Goal: Information Seeking & Learning: Learn about a topic

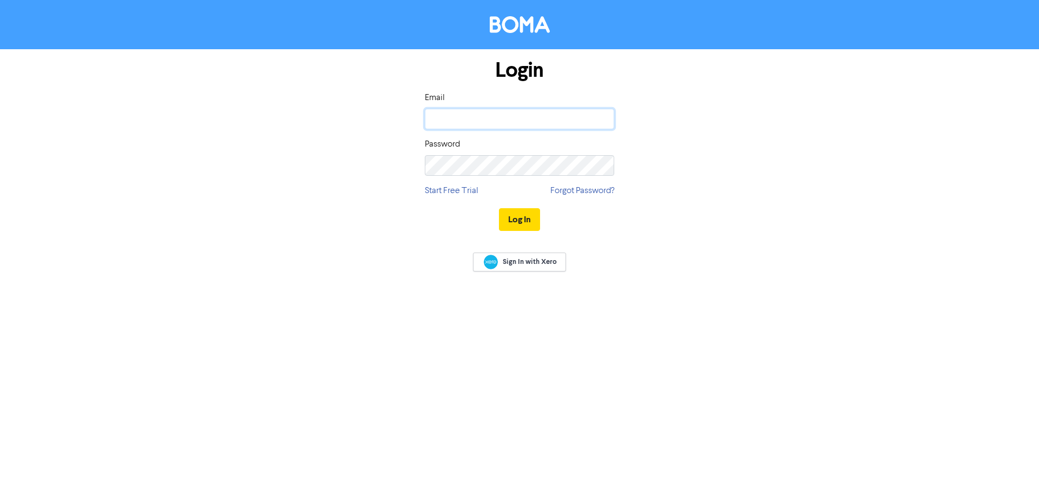
type input "[PERSON_NAME][EMAIL_ADDRESS][DOMAIN_NAME]"
click at [519, 216] on button "Log In" at bounding box center [519, 219] width 41 height 23
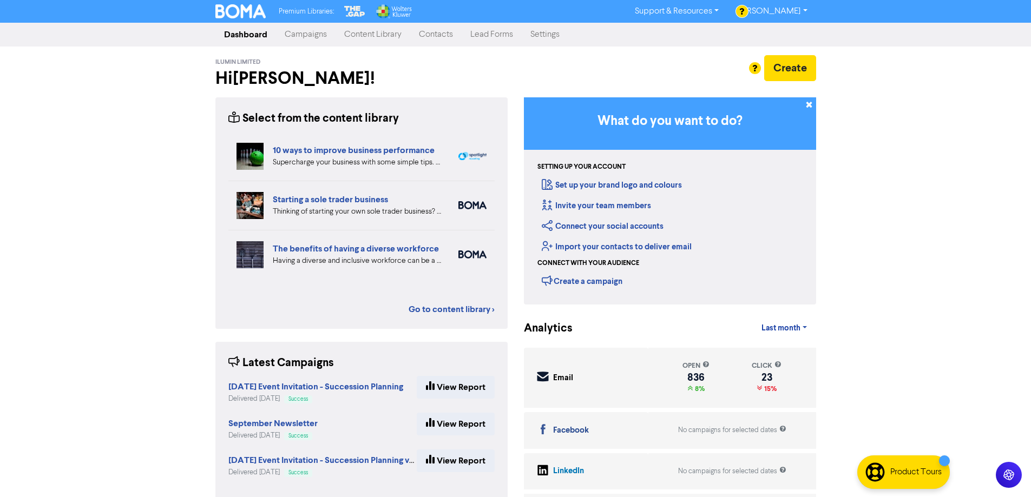
click at [385, 34] on link "Content Library" at bounding box center [373, 35] width 75 height 22
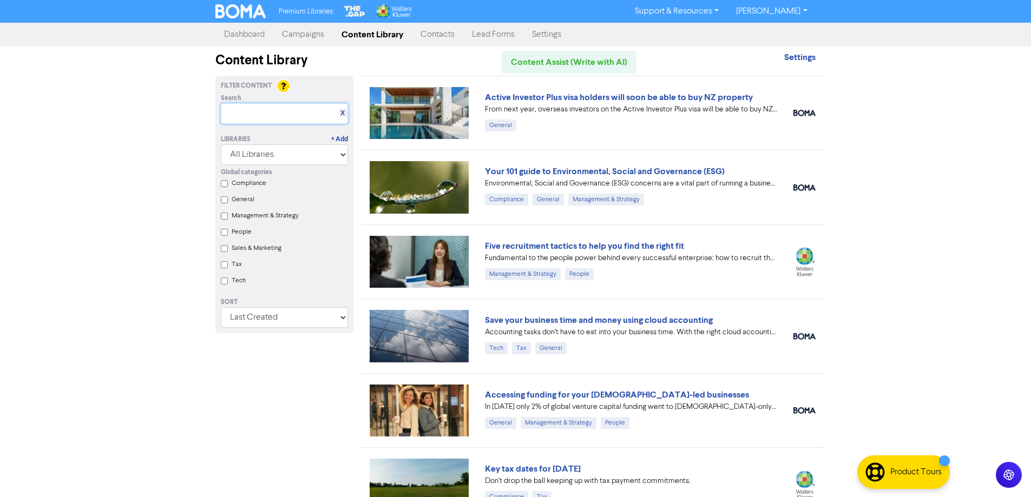
click at [252, 116] on input "text" at bounding box center [284, 113] width 127 height 21
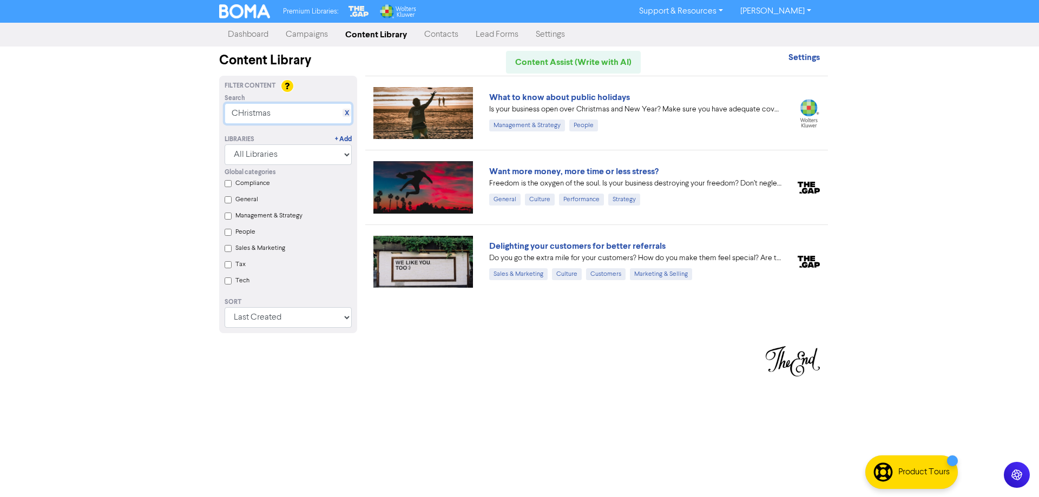
type input "CHristmas"
click at [697, 111] on div "Is your business open over Christmas and New Year? Make sure you have adequate …" at bounding box center [635, 109] width 292 height 11
click at [576, 94] on link "What to know about public holidays" at bounding box center [559, 97] width 141 height 11
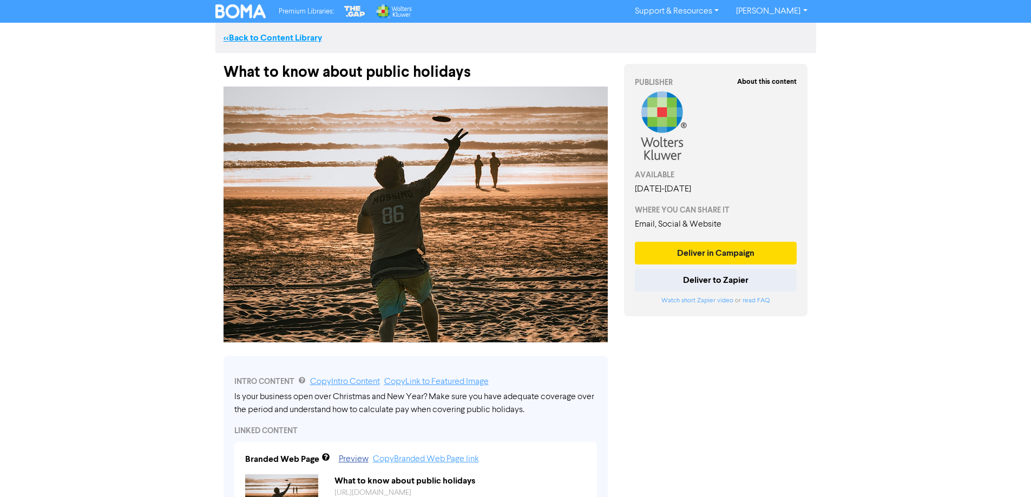
click at [238, 35] on link "<< Back to Content Library" at bounding box center [273, 37] width 99 height 11
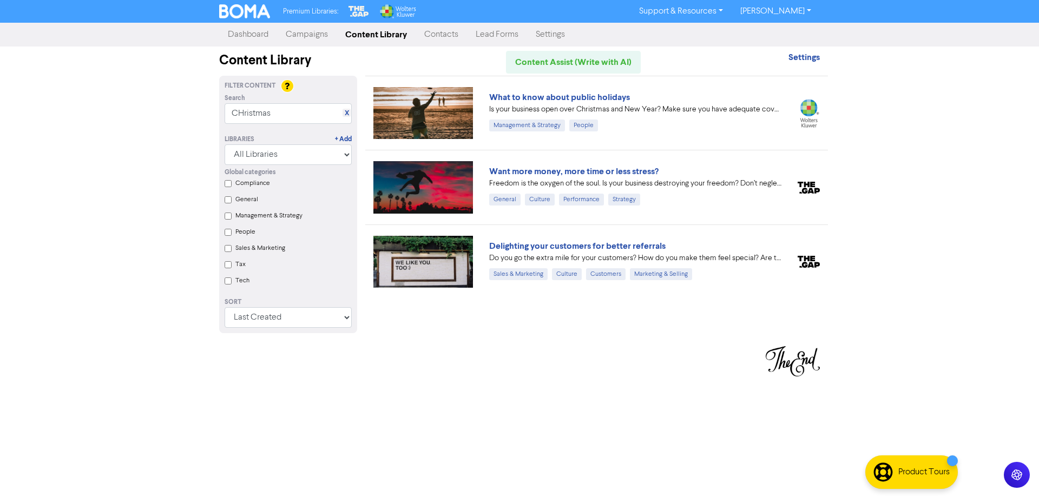
drag, startPoint x: 568, startPoint y: 172, endPoint x: 605, endPoint y: 206, distance: 49.8
click at [570, 172] on link "Want more money, more time or less stress?" at bounding box center [573, 171] width 169 height 11
drag, startPoint x: 605, startPoint y: 248, endPoint x: 639, endPoint y: 291, distance: 54.7
click at [605, 248] on link "Delighting your customers for better referrals" at bounding box center [577, 246] width 176 height 11
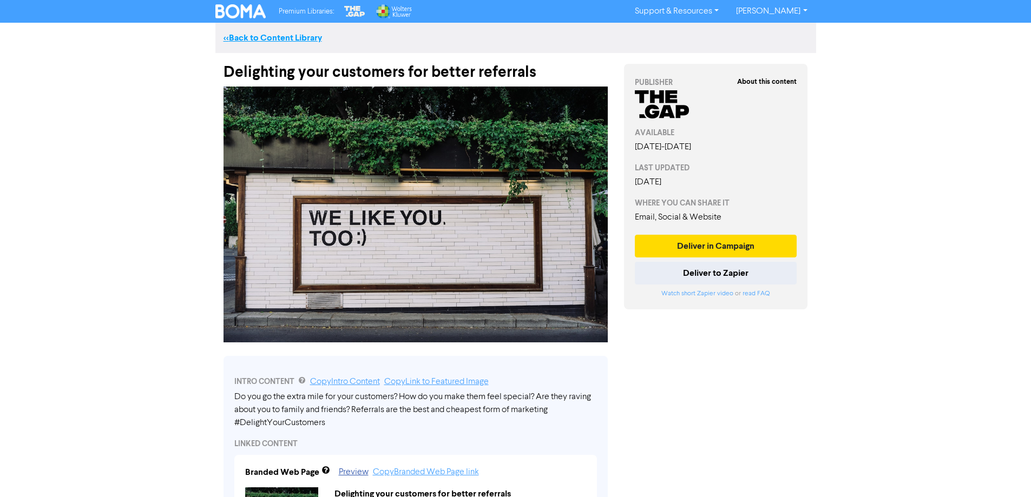
click at [242, 32] on link "<< Back to Content Library" at bounding box center [273, 37] width 99 height 11
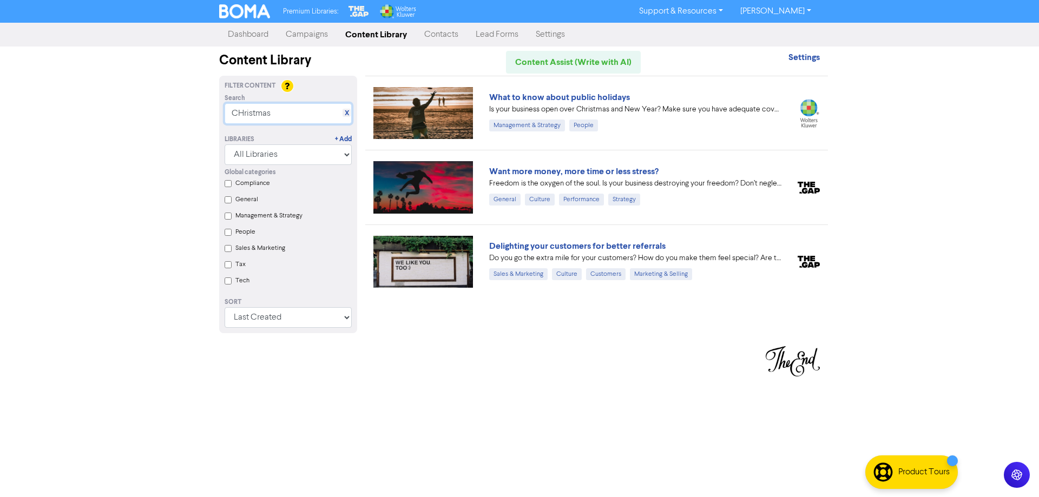
drag, startPoint x: 278, startPoint y: 115, endPoint x: 213, endPoint y: 121, distance: 65.2
click at [213, 121] on div "Filter Content Search X CHristmas Libraries + Add All Libraries BOMA Other Part…" at bounding box center [288, 211] width 154 height 271
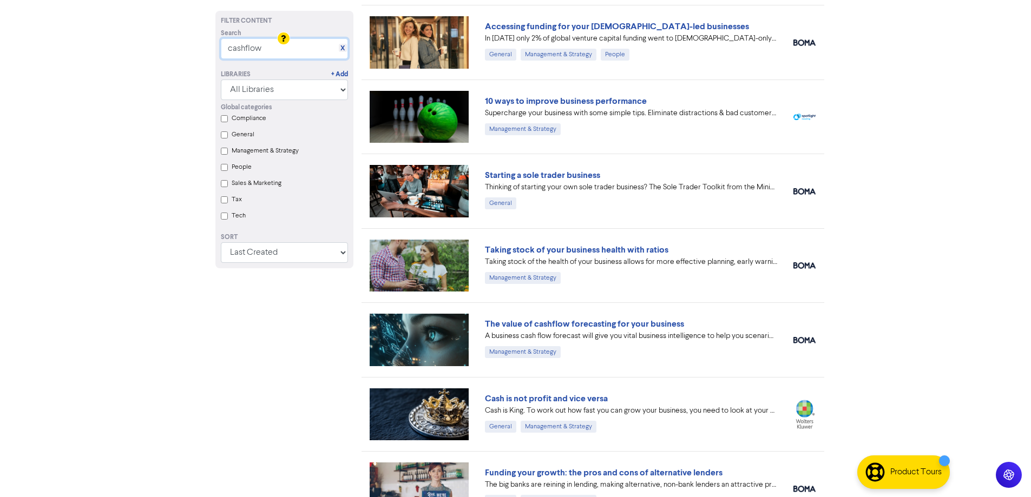
scroll to position [162, 0]
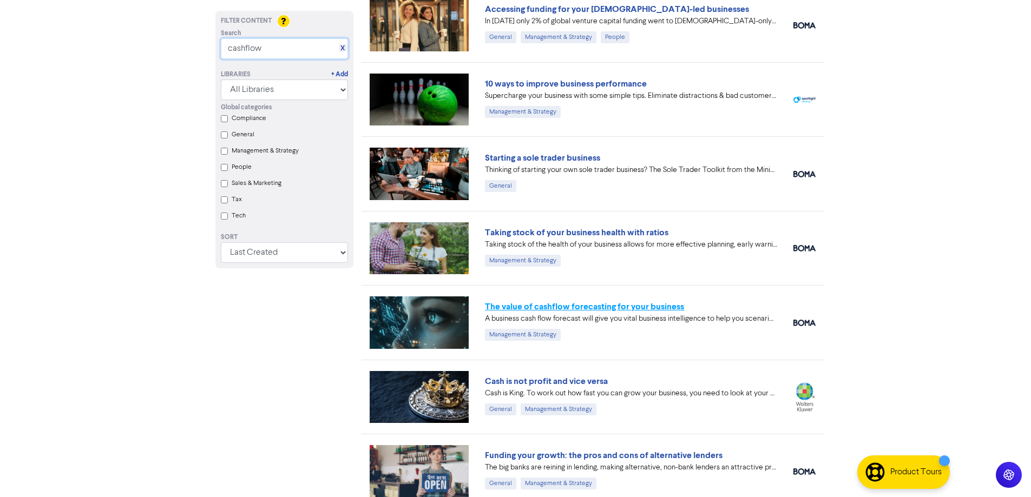
type input "cashflow"
click at [609, 307] on link "The value of cashflow forecasting for your business" at bounding box center [584, 306] width 199 height 11
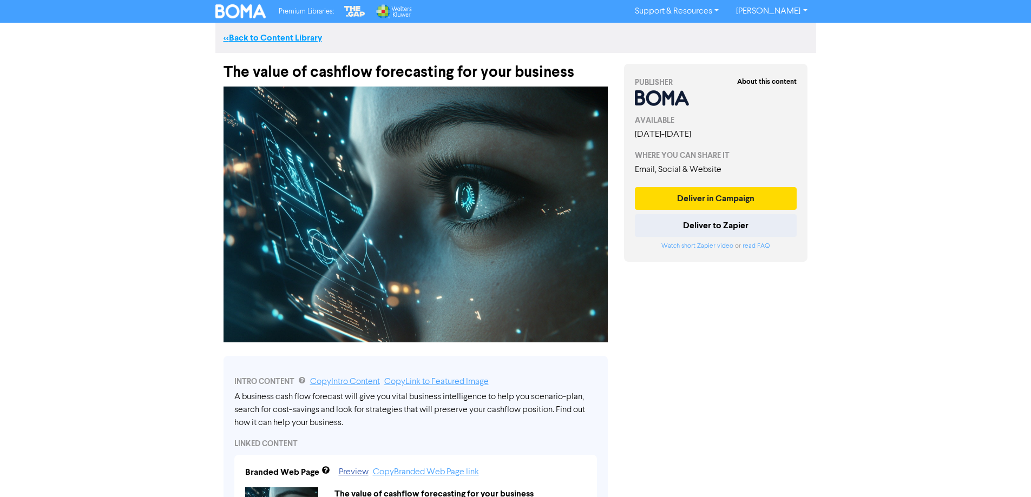
click at [255, 32] on link "<< Back to Content Library" at bounding box center [273, 37] width 99 height 11
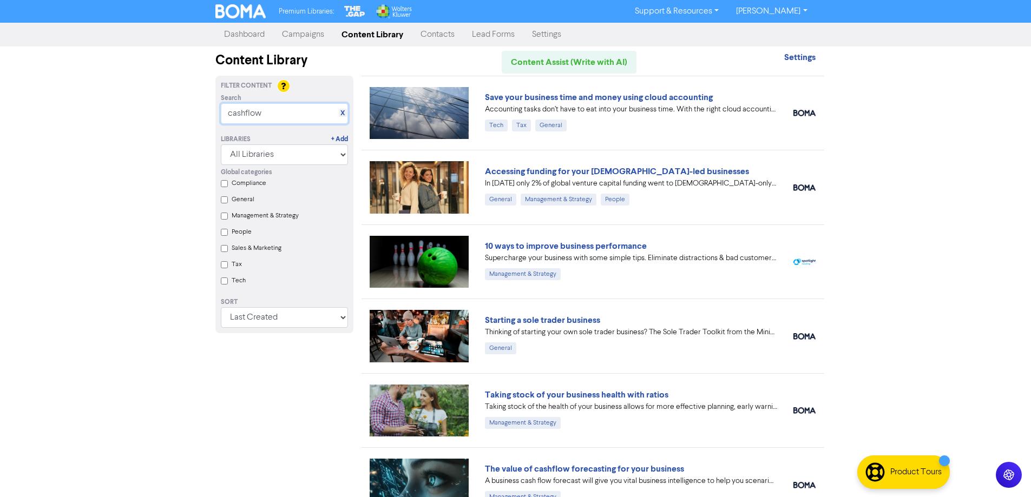
drag, startPoint x: 285, startPoint y: 116, endPoint x: 211, endPoint y: 111, distance: 74.8
click at [212, 114] on div "Filter Content Search X cashflow Libraries + Add All Libraries BOMA Other Partn…" at bounding box center [284, 448] width 154 height 744
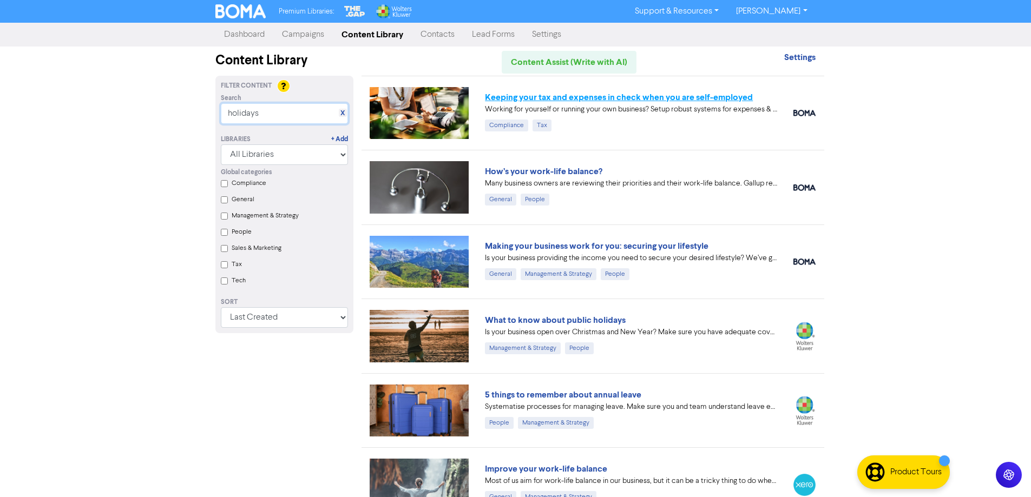
type input "holidays"
drag, startPoint x: 634, startPoint y: 94, endPoint x: 659, endPoint y: 122, distance: 37.6
click at [634, 94] on link "Keeping your tax and expenses in check when you are self-employed" at bounding box center [619, 97] width 268 height 11
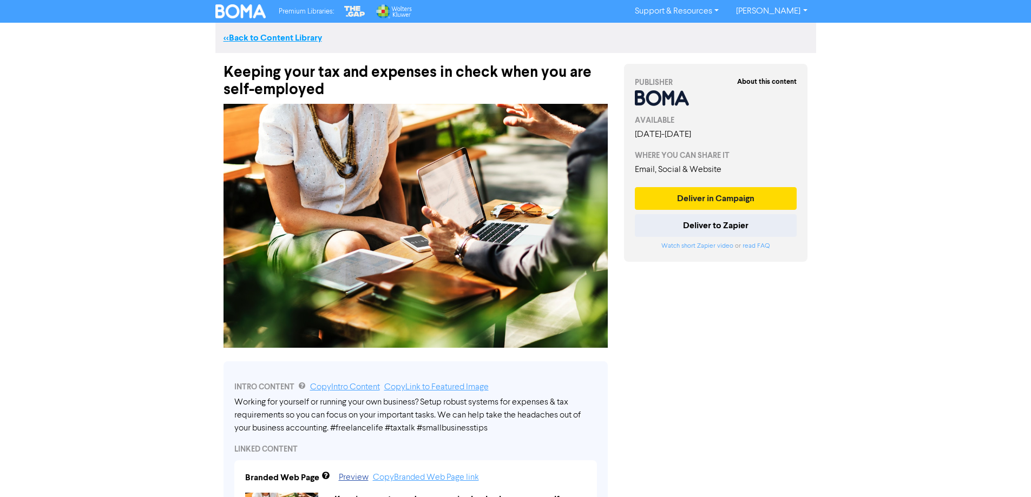
click at [266, 36] on link "<< Back to Content Library" at bounding box center [273, 37] width 99 height 11
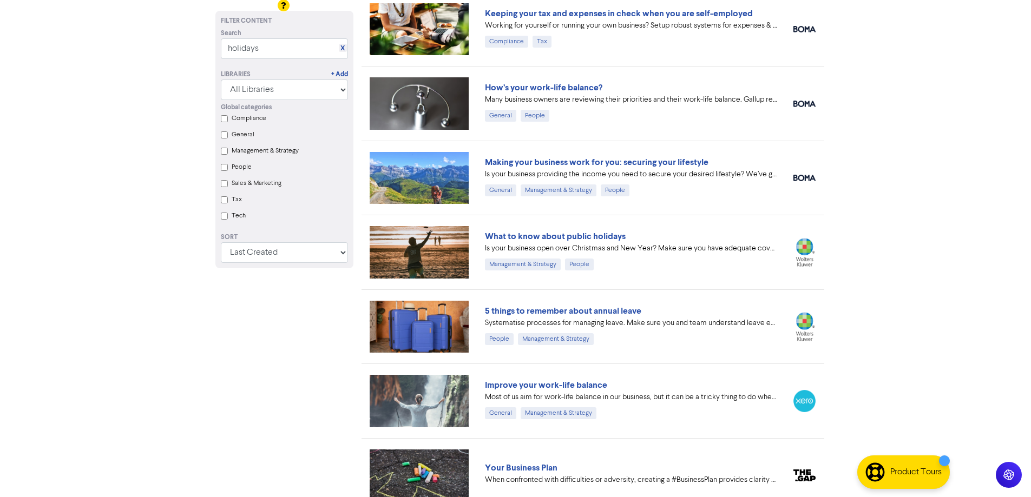
scroll to position [108, 0]
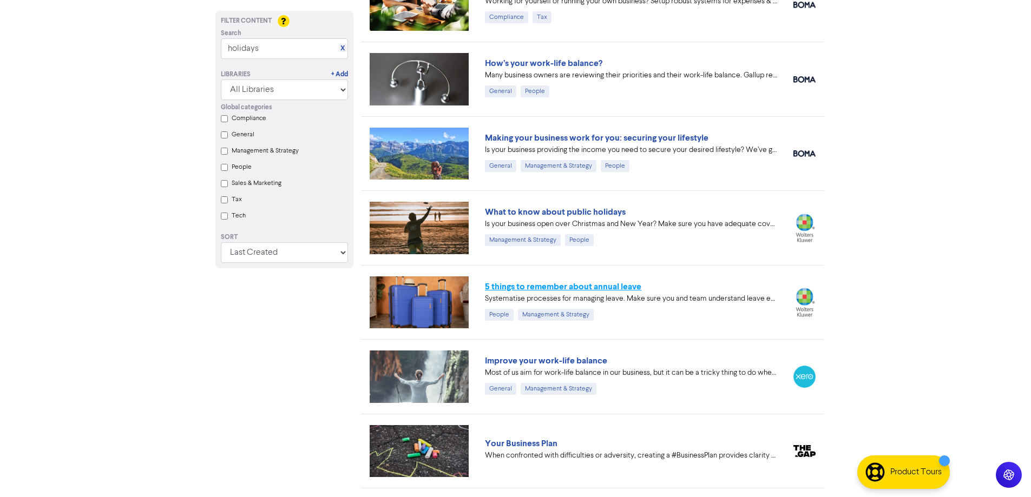
click at [581, 284] on link "5 things to remember about annual leave" at bounding box center [563, 286] width 156 height 11
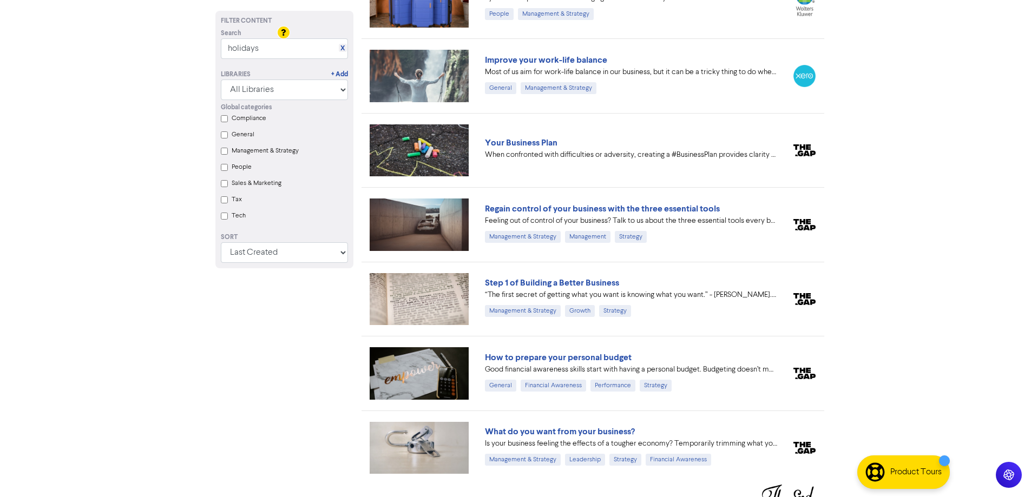
scroll to position [427, 0]
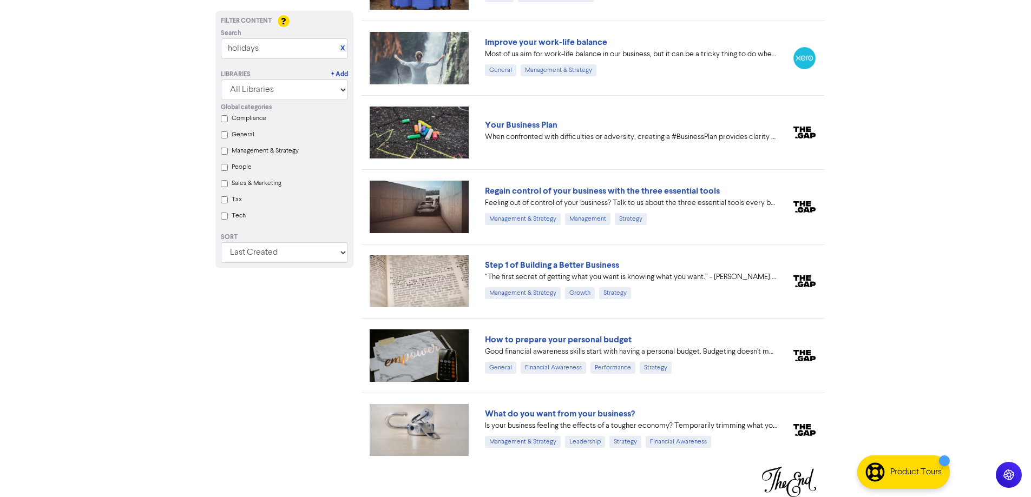
drag, startPoint x: 525, startPoint y: 264, endPoint x: 563, endPoint y: 279, distance: 41.0
click at [526, 264] on link "Step 1 of Building a Better Business" at bounding box center [552, 265] width 134 height 11
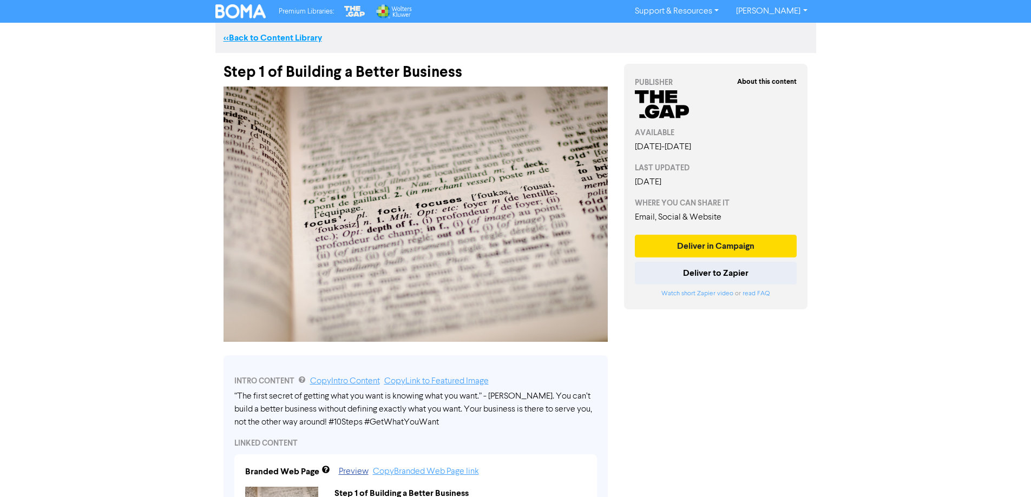
click at [235, 39] on link "<< Back to Content Library" at bounding box center [273, 37] width 99 height 11
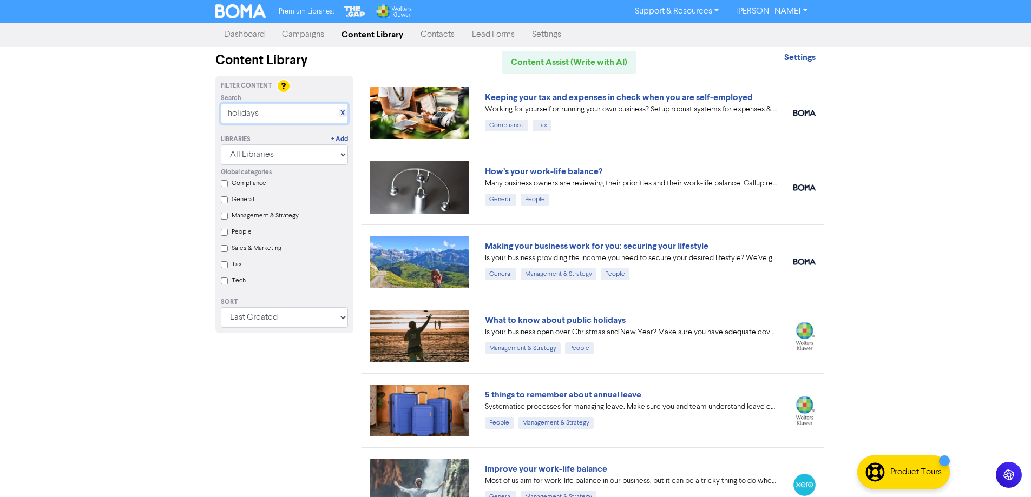
drag, startPoint x: 270, startPoint y: 115, endPoint x: 221, endPoint y: 123, distance: 49.3
click at [221, 123] on input "holidays" at bounding box center [284, 113] width 127 height 21
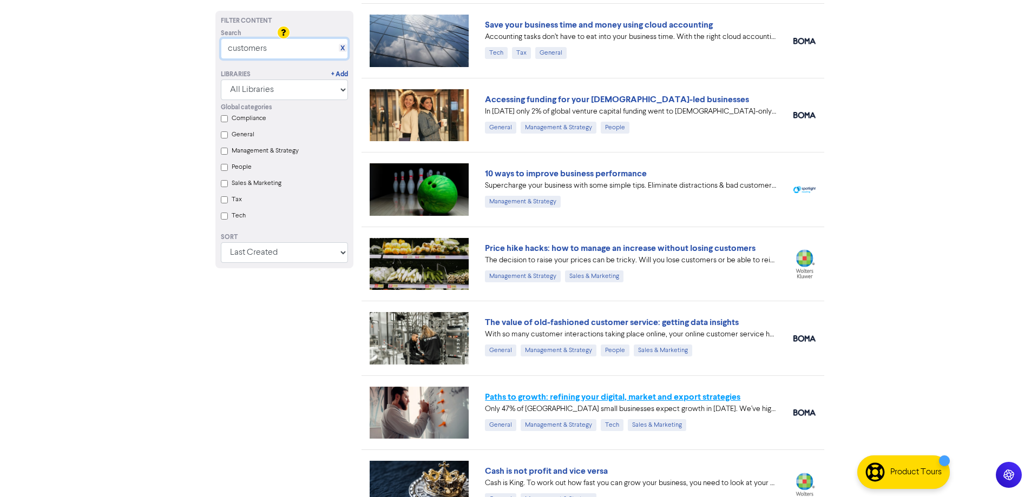
scroll to position [162, 0]
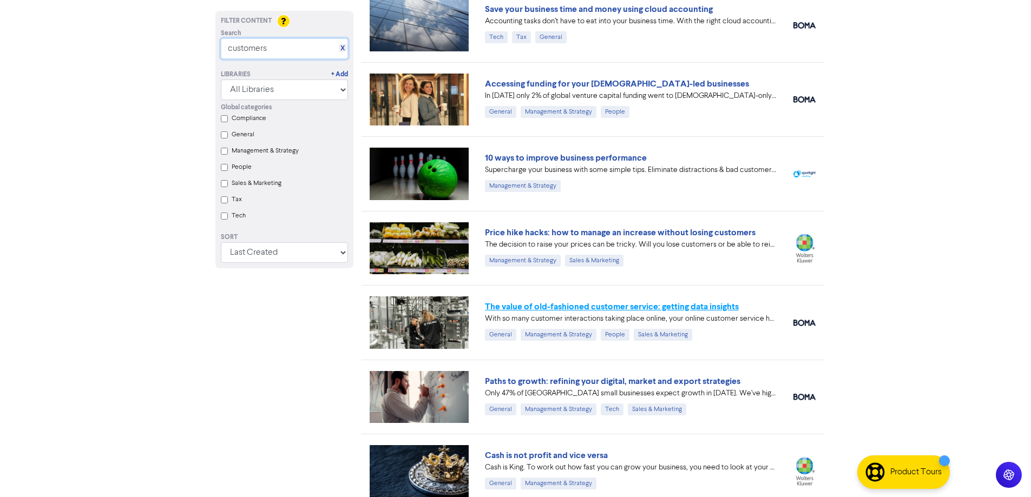
type input "customers"
click at [664, 305] on link "The value of old-fashioned customer service: getting data insights" at bounding box center [612, 306] width 254 height 11
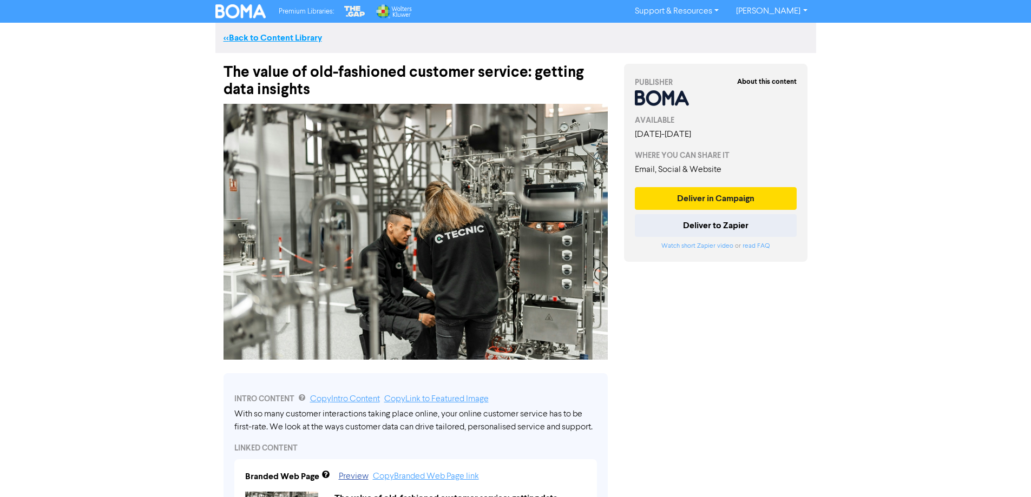
click at [253, 39] on link "<< Back to Content Library" at bounding box center [273, 37] width 99 height 11
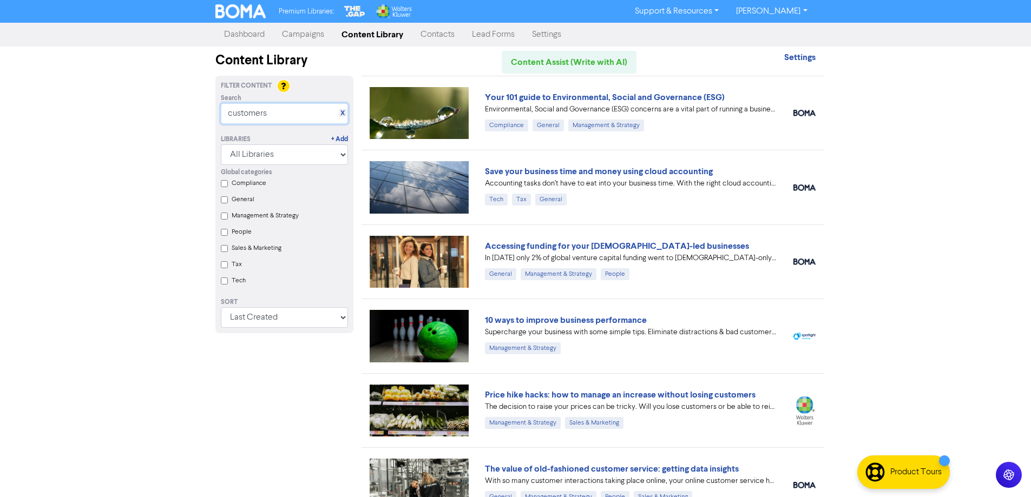
drag, startPoint x: 287, startPoint y: 116, endPoint x: 193, endPoint y: 126, distance: 95.2
click at [193, 126] on div "Premium Libraries: Support & Resources Video Tutorials FAQ & Guides Marketing E…" at bounding box center [515, 248] width 1031 height 497
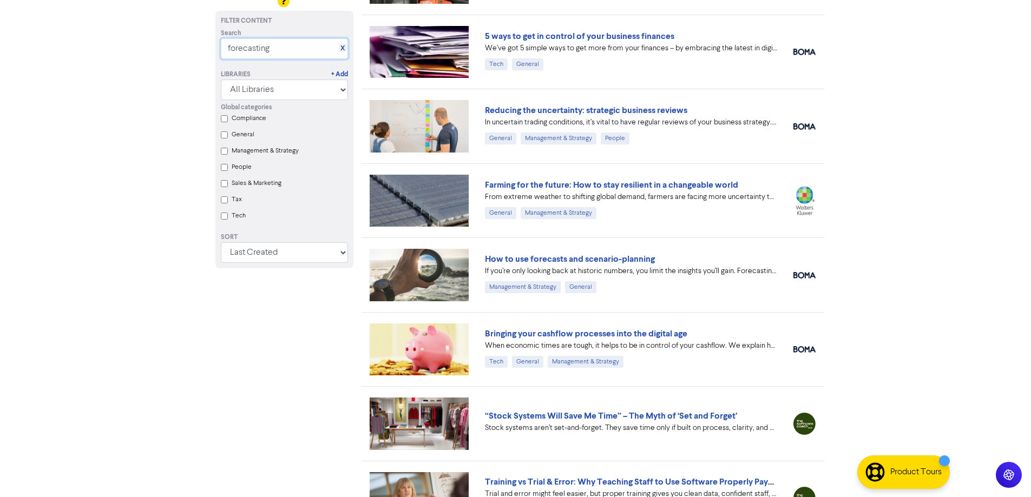
scroll to position [216, 0]
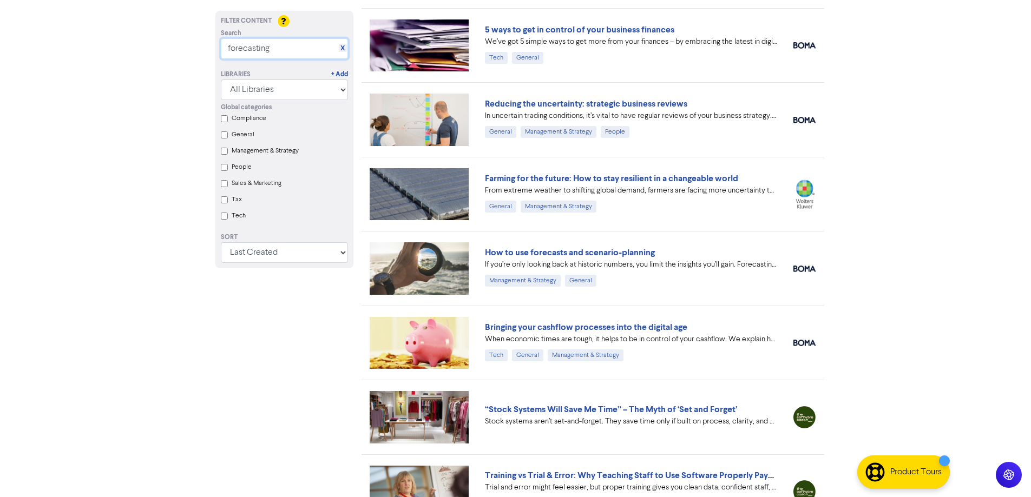
drag, startPoint x: 280, startPoint y: 53, endPoint x: 209, endPoint y: 56, distance: 71.0
click at [209, 56] on div "Filter Content Search X forecasting Libraries + Add All Libraries BOMA Other Pa…" at bounding box center [284, 231] width 154 height 744
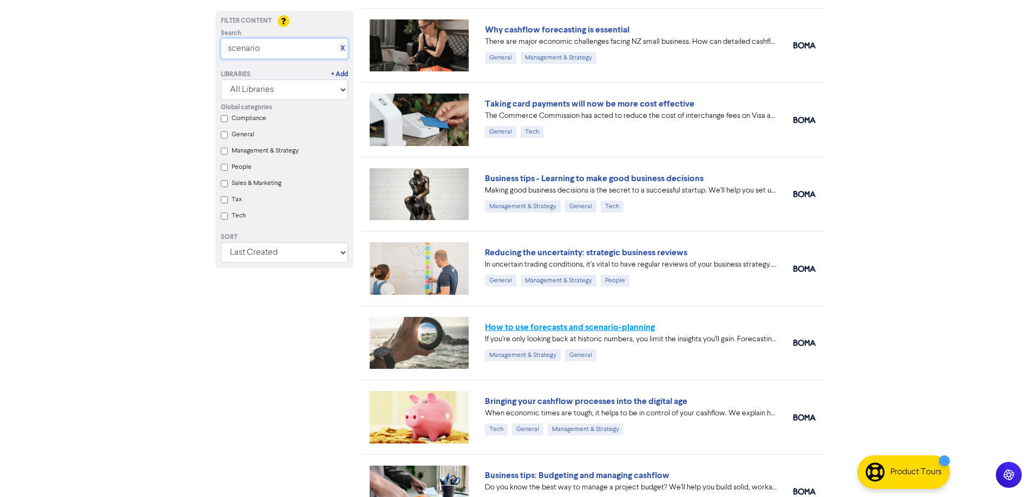
type input "scenario"
click at [585, 329] on link "How to use forecasts and scenario-planning" at bounding box center [570, 327] width 170 height 11
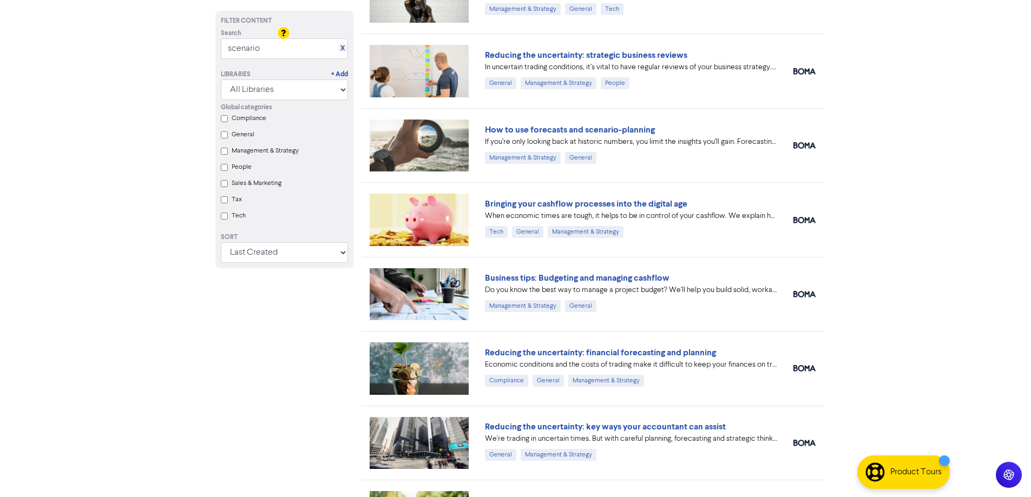
scroll to position [433, 0]
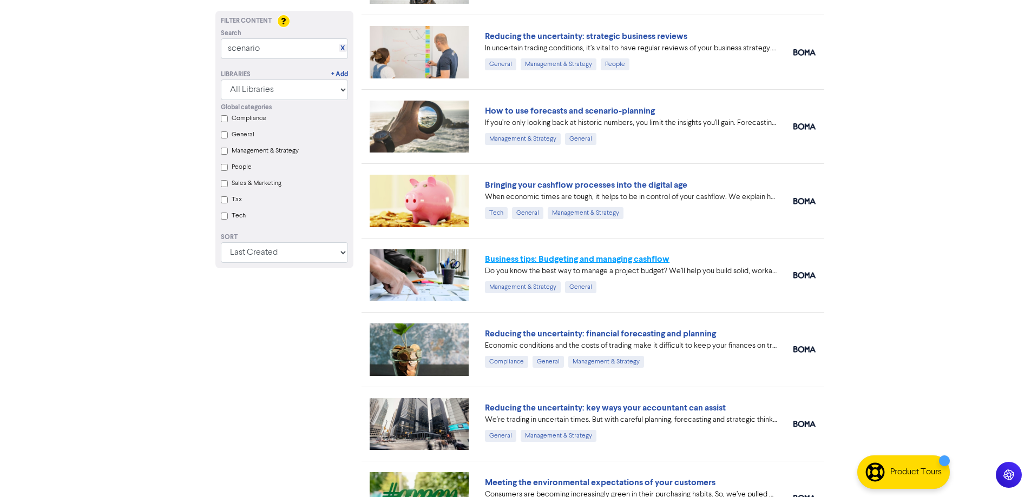
click at [592, 259] on link "Business tips: Budgeting and managing cashflow" at bounding box center [577, 259] width 185 height 11
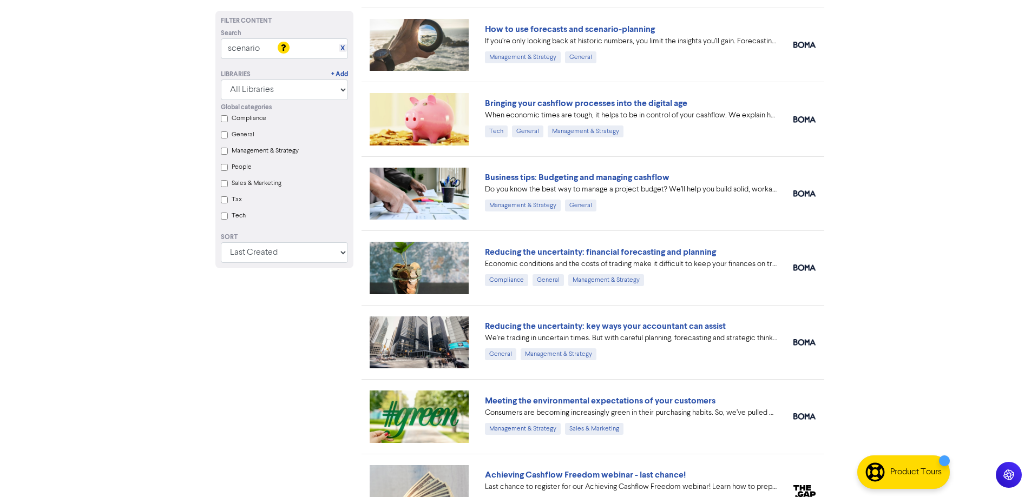
scroll to position [541, 0]
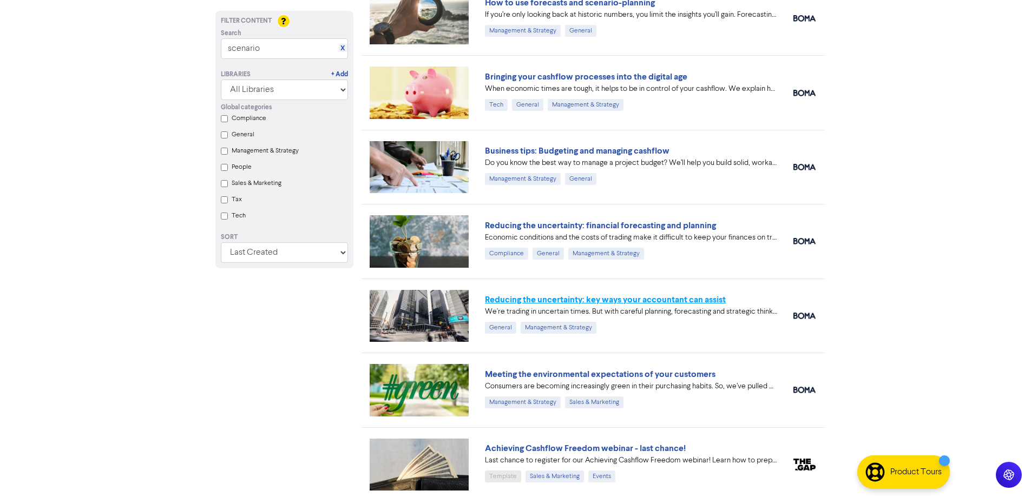
click at [622, 298] on link "Reducing the uncertainty: key ways your accountant can assist" at bounding box center [605, 299] width 241 height 11
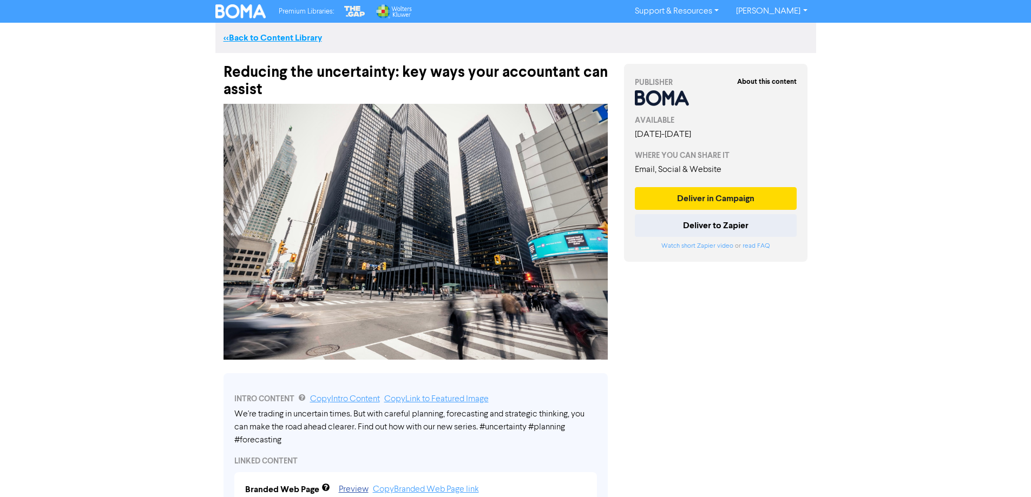
click at [288, 33] on link "<< Back to Content Library" at bounding box center [273, 37] width 99 height 11
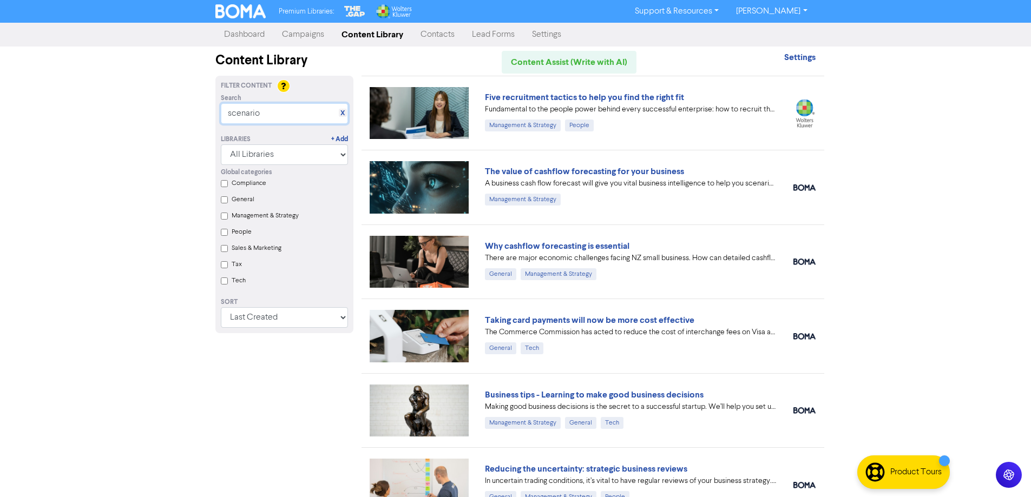
drag, startPoint x: 262, startPoint y: 110, endPoint x: 196, endPoint y: 103, distance: 65.9
click at [196, 103] on div "Premium Libraries: Support & Resources Video Tutorials FAQ & Guides Marketing E…" at bounding box center [515, 248] width 1031 height 497
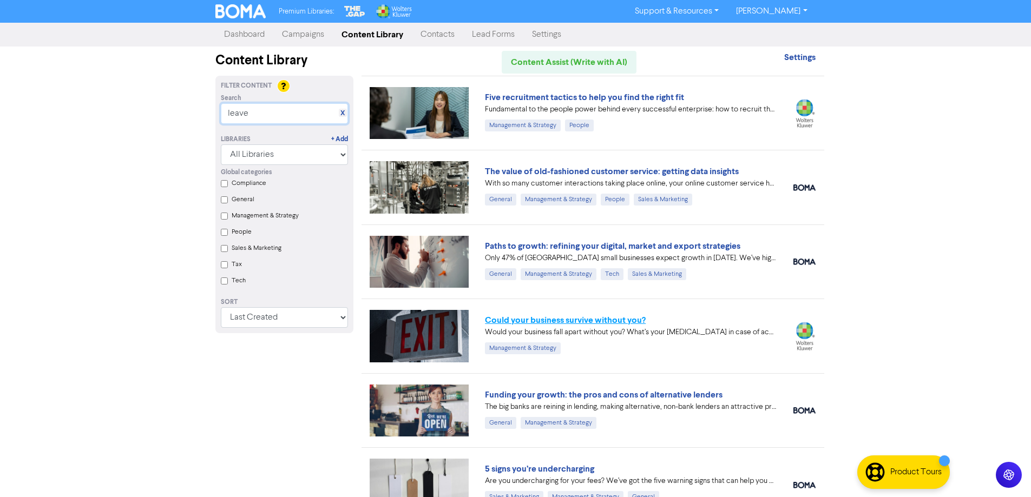
type input "leave"
click at [589, 320] on link "Could your business survive without you?" at bounding box center [565, 320] width 161 height 11
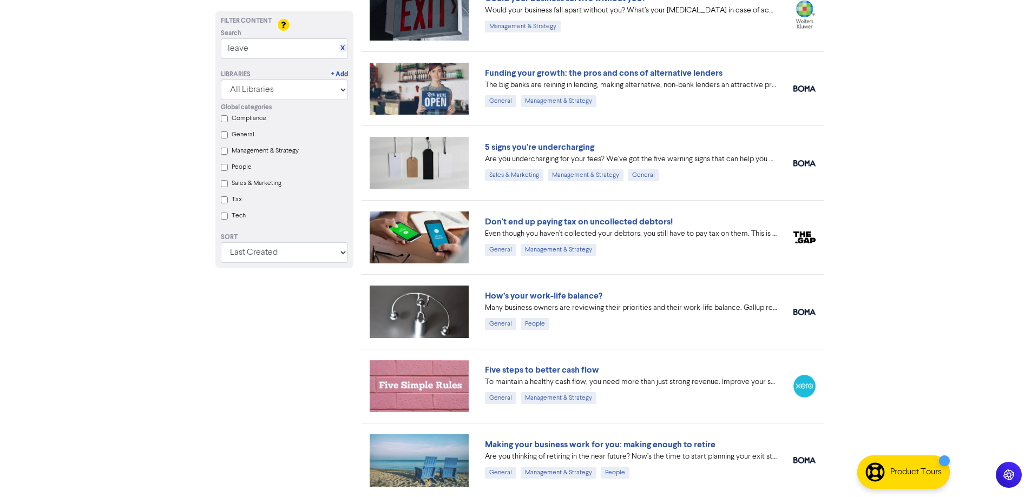
scroll to position [379, 0]
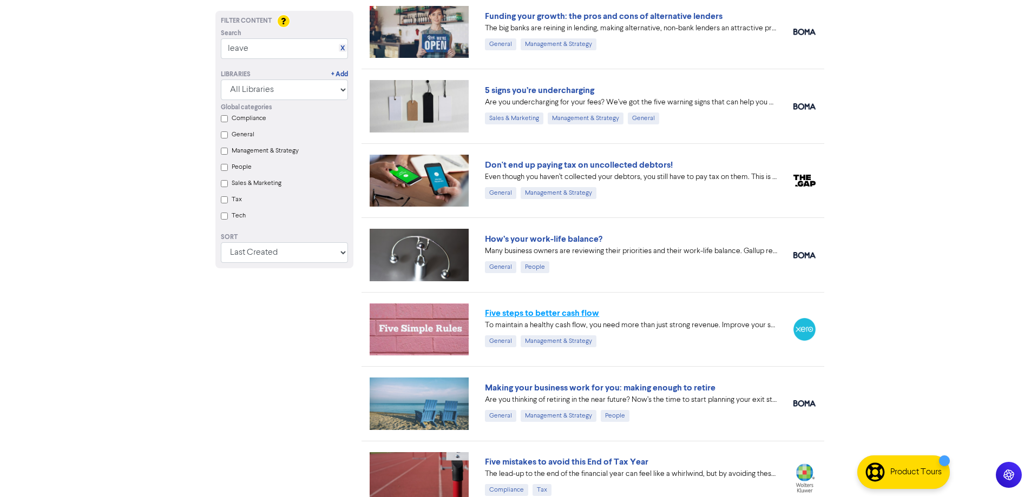
click at [544, 310] on link "Five steps to better cash flow" at bounding box center [542, 313] width 114 height 11
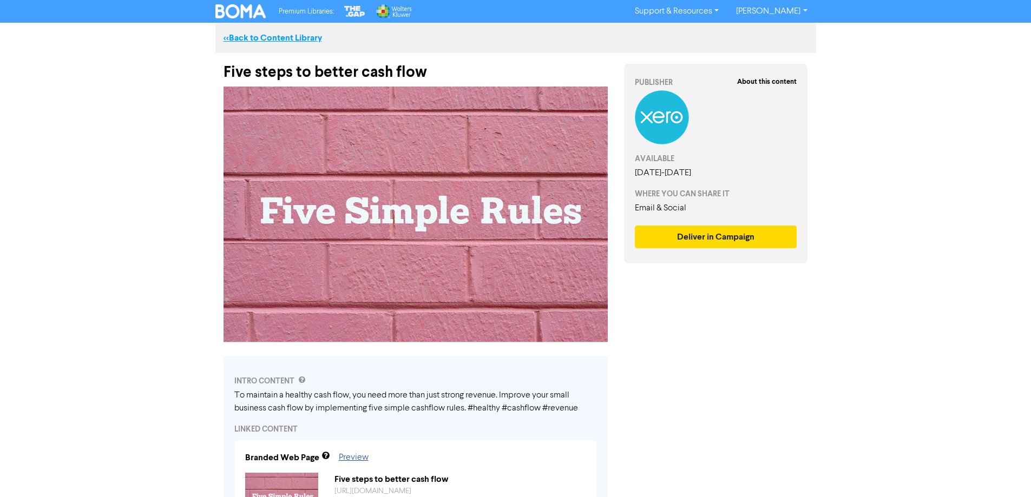
click at [232, 35] on link "<< Back to Content Library" at bounding box center [273, 37] width 99 height 11
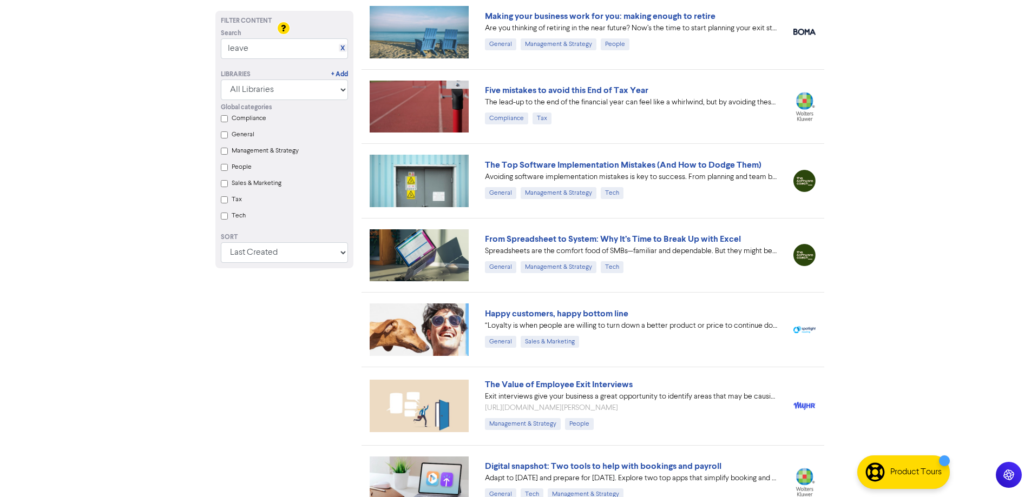
scroll to position [758, 0]
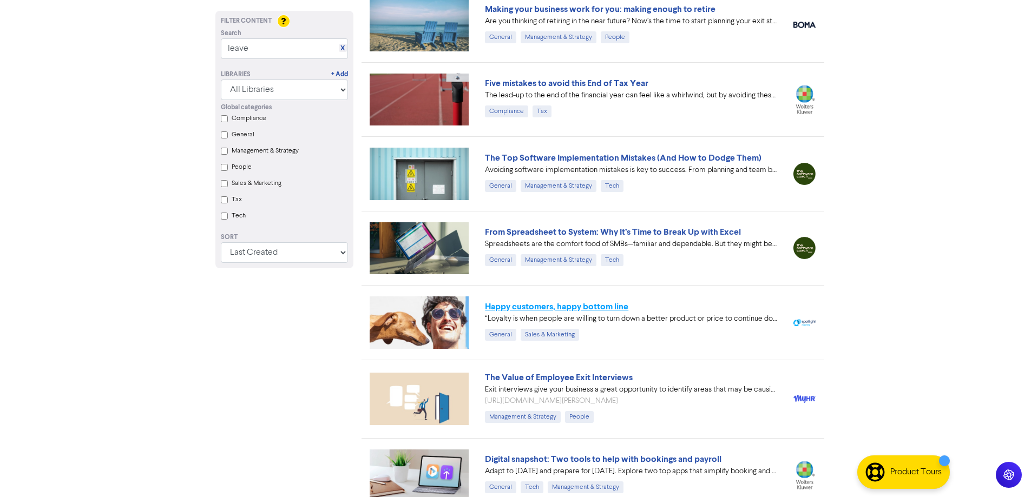
click at [582, 306] on link "Happy customers, happy bottom line" at bounding box center [556, 306] width 143 height 11
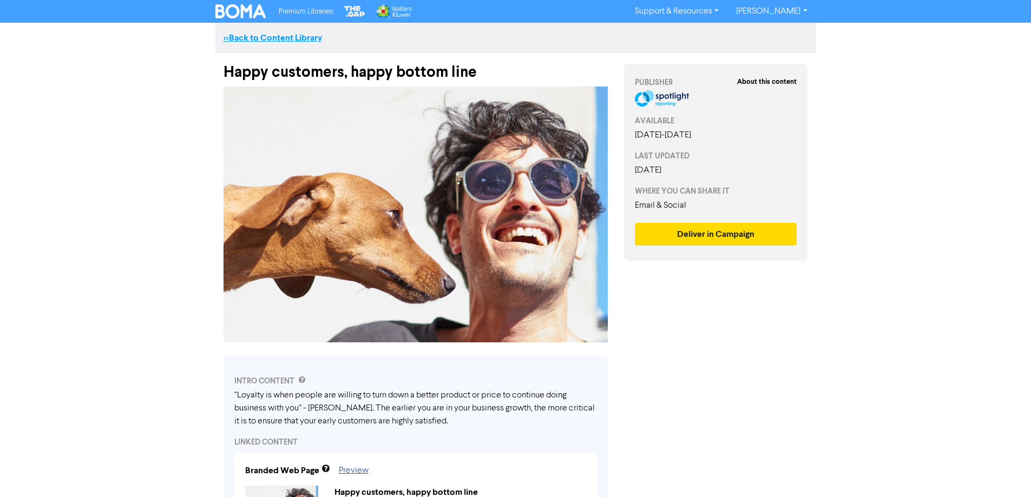
click at [234, 39] on link "<< Back to Content Library" at bounding box center [273, 37] width 99 height 11
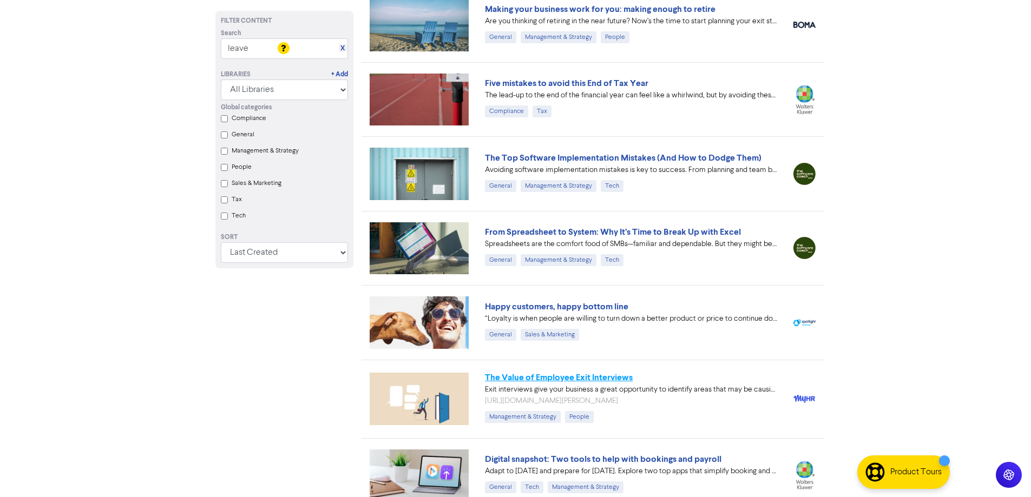
scroll to position [812, 0]
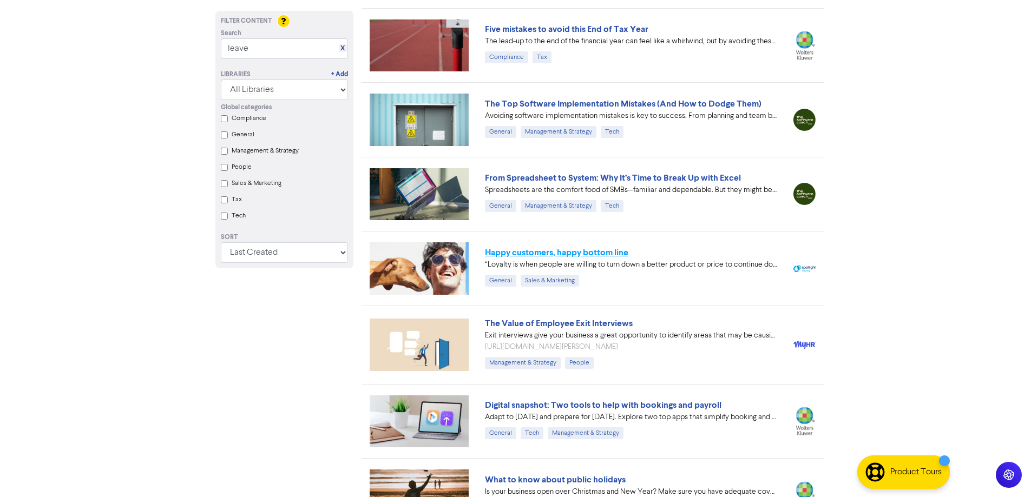
click at [515, 252] on link "Happy customers, happy bottom line" at bounding box center [556, 252] width 143 height 11
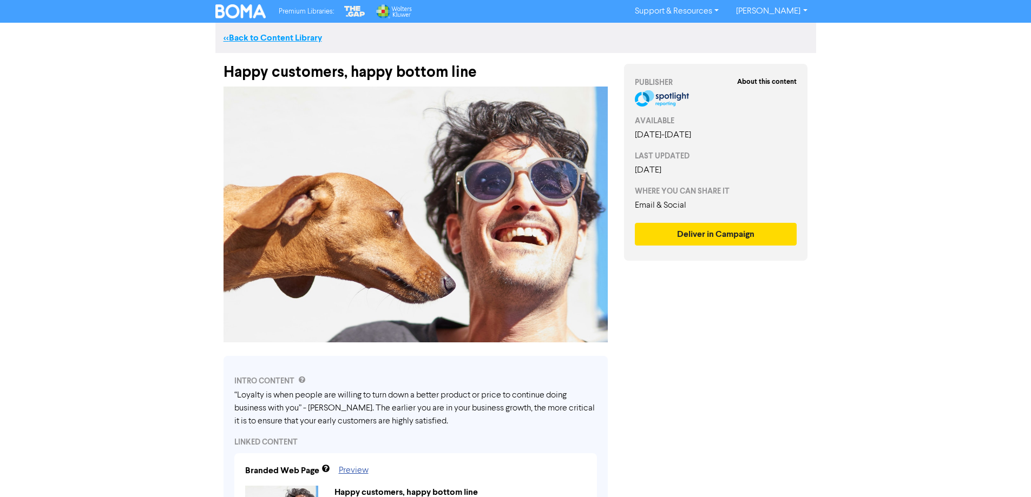
click at [248, 38] on link "<< Back to Content Library" at bounding box center [273, 37] width 99 height 11
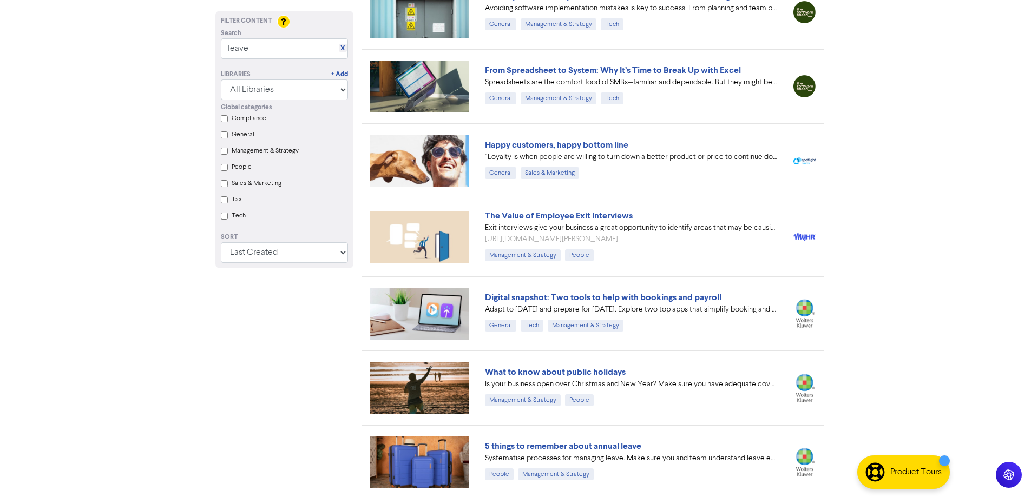
scroll to position [920, 0]
click at [577, 299] on link "Digital snapshot: Two tools to help with bookings and payroll" at bounding box center [603, 297] width 237 height 11
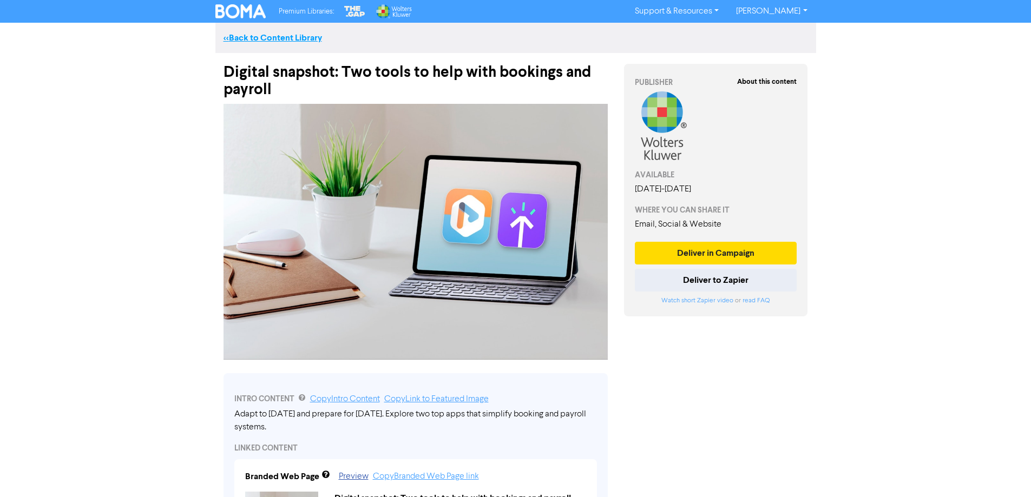
click at [241, 37] on link "<< Back to Content Library" at bounding box center [273, 37] width 99 height 11
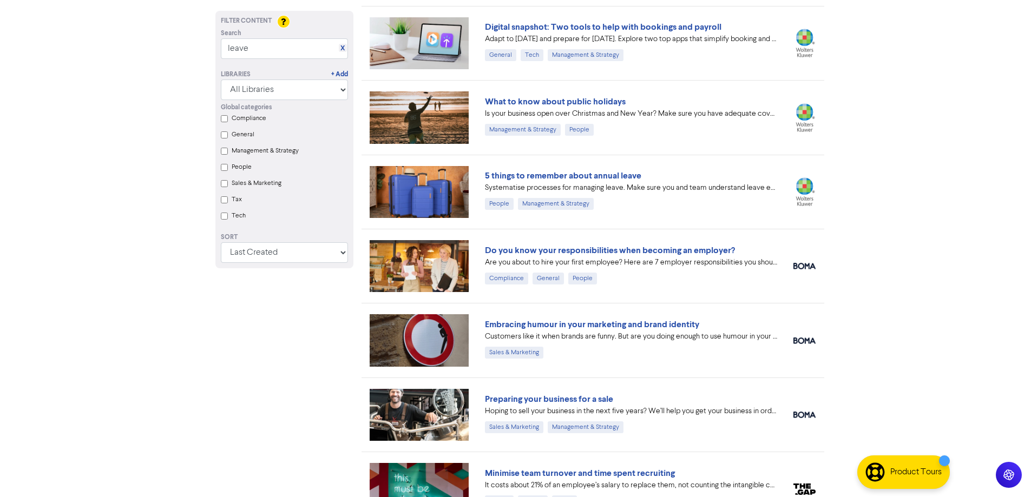
scroll to position [1191, 0]
drag, startPoint x: 531, startPoint y: 323, endPoint x: 555, endPoint y: 336, distance: 27.1
click at [533, 324] on link "Embracing humour in your marketing and brand identity" at bounding box center [592, 324] width 214 height 11
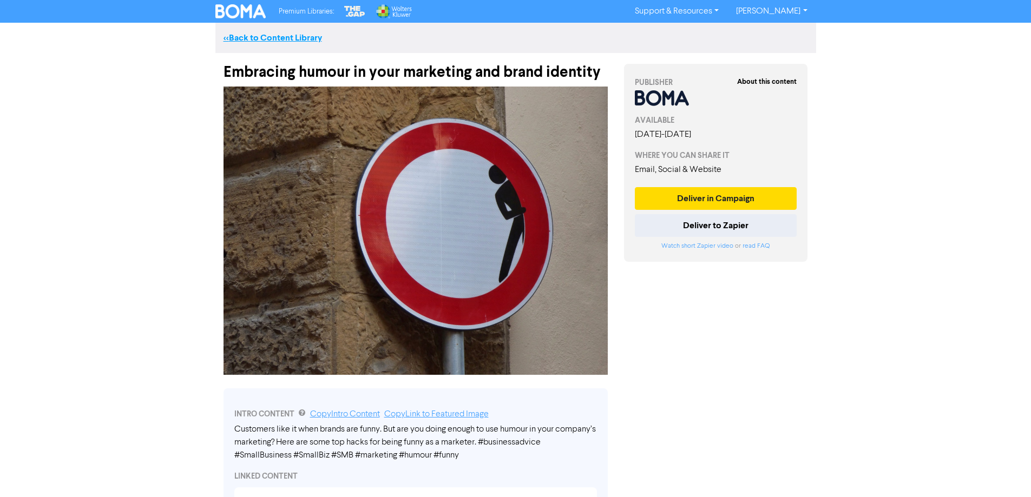
click at [247, 41] on link "<< Back to Content Library" at bounding box center [273, 37] width 99 height 11
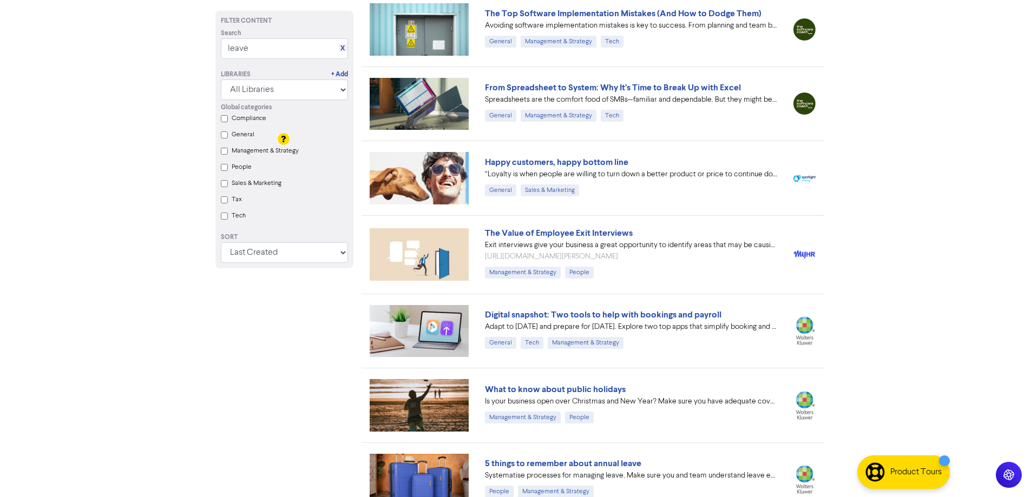
scroll to position [704, 0]
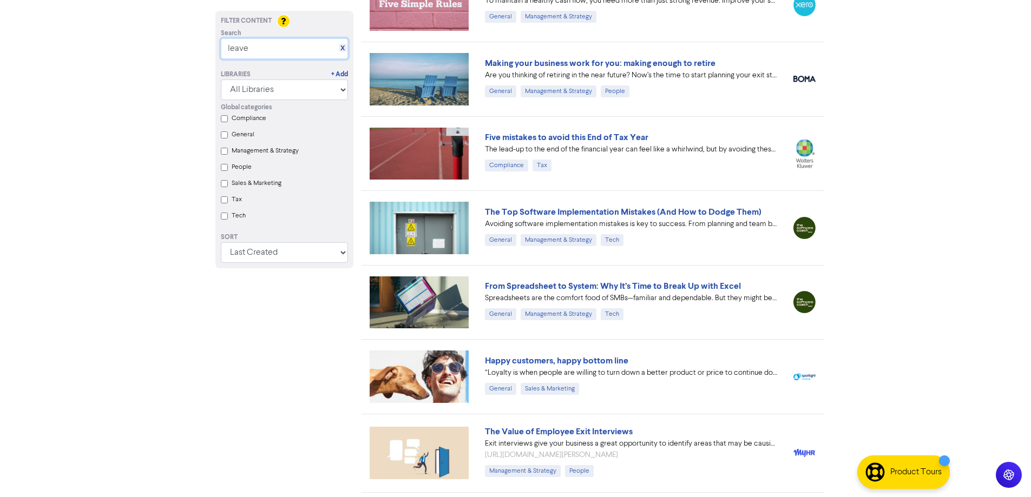
drag, startPoint x: 250, startPoint y: 48, endPoint x: 225, endPoint y: 57, distance: 26.9
click at [225, 57] on input "leave" at bounding box center [284, 48] width 127 height 21
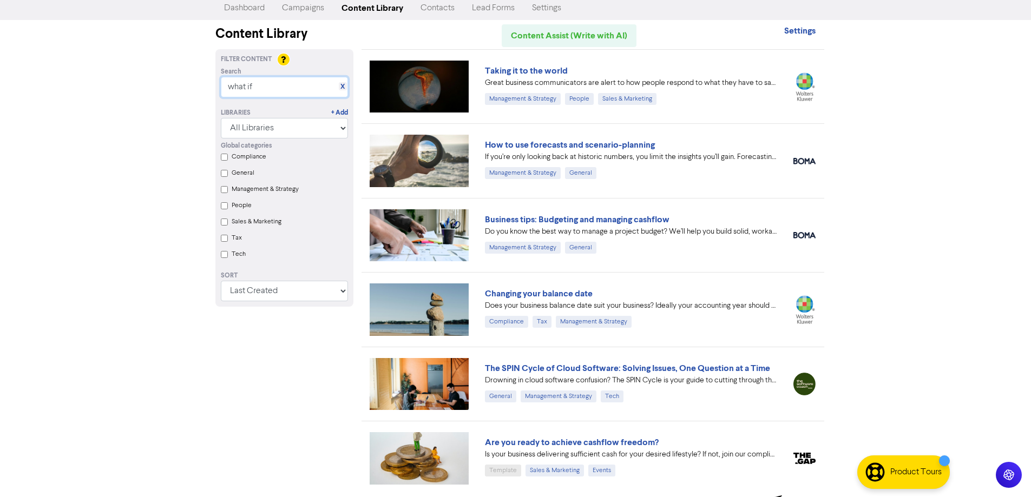
scroll to position [0, 0]
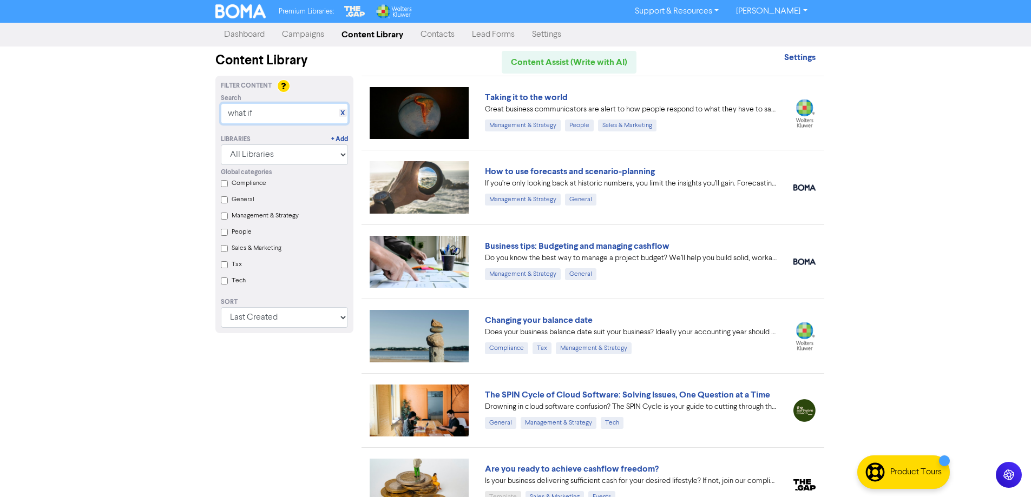
type input "what if"
